Goal: Find specific page/section: Find specific page/section

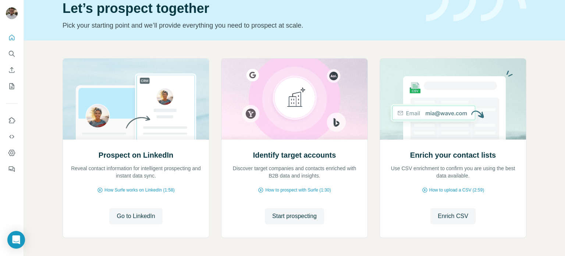
scroll to position [37, 0]
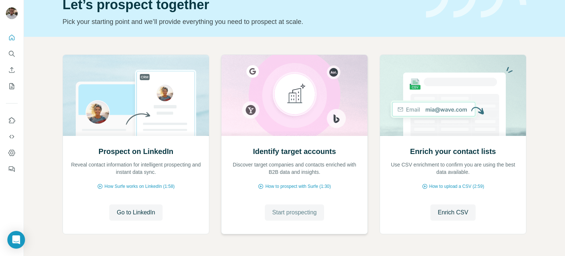
click at [272, 209] on span "Start prospecting" at bounding box center [294, 212] width 45 height 9
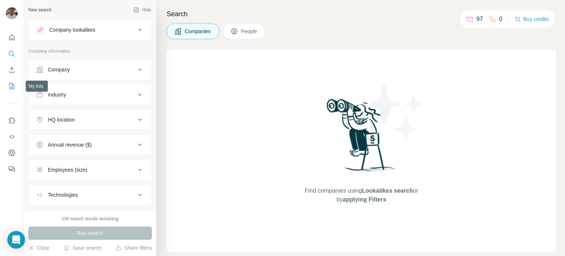
click at [12, 88] on icon "My lists" at bounding box center [13, 85] width 4 height 5
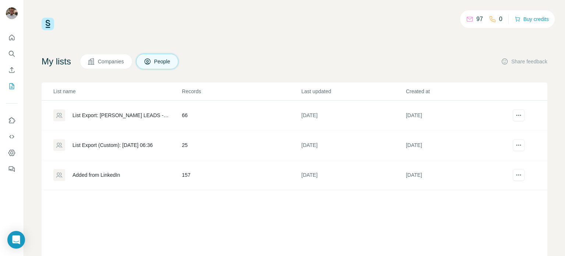
click at [105, 176] on div "Added from LinkedIn" at bounding box center [95, 174] width 47 height 7
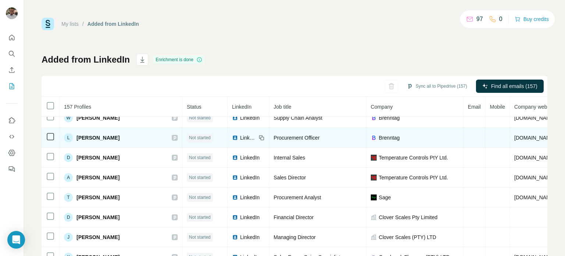
scroll to position [100, 0]
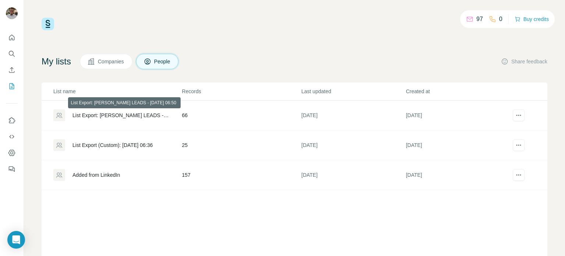
click at [144, 117] on div "List Export: [PERSON_NAME] LEADS - [DATE] 06:50" at bounding box center [120, 114] width 97 height 7
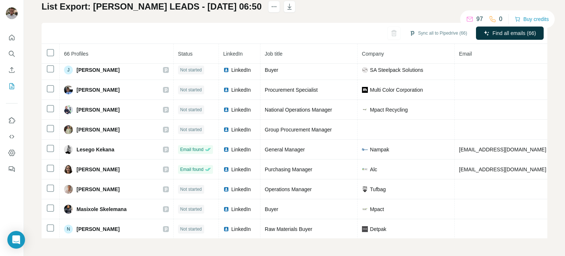
scroll to position [384, 0]
